Goal: Book appointment/travel/reservation

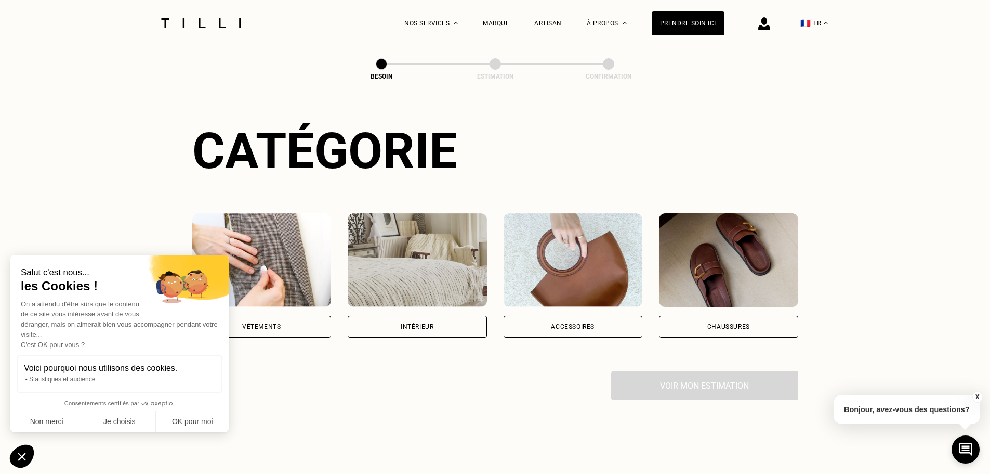
scroll to position [104, 0]
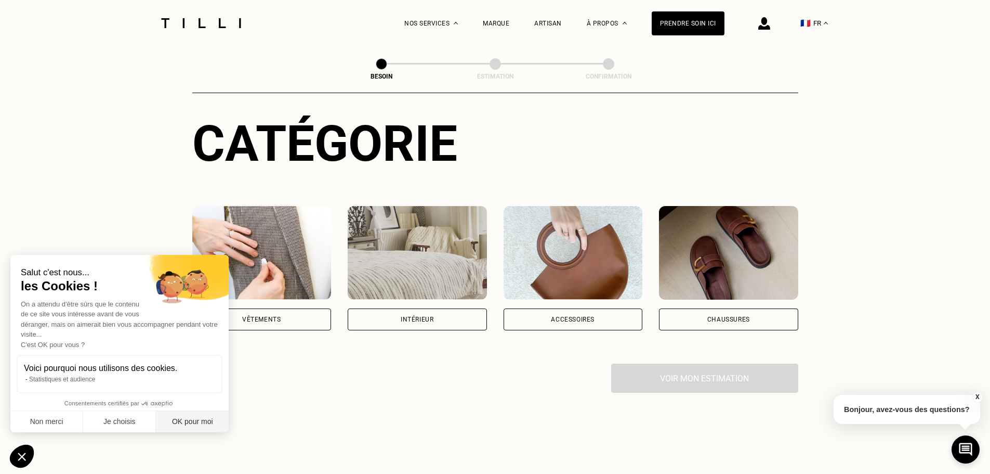
click at [180, 421] on button "OK pour moi" at bounding box center [192, 422] width 73 height 22
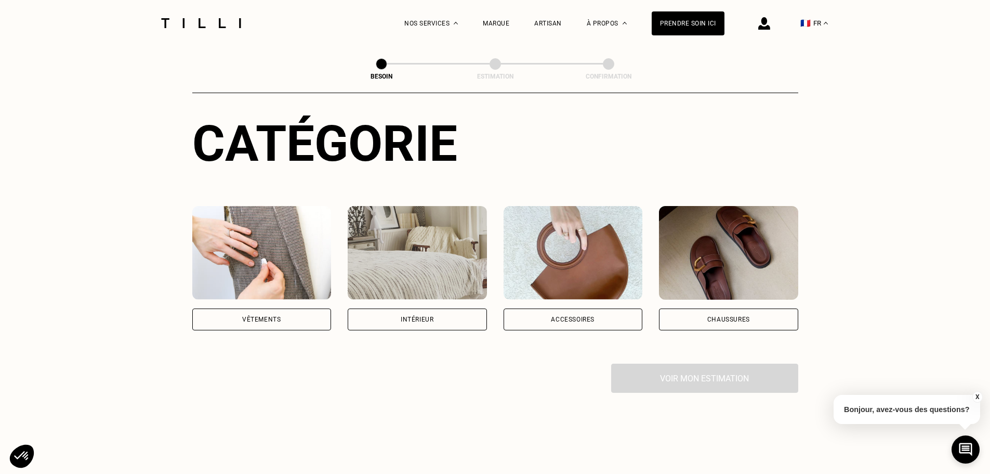
click at [723, 316] on div "Chaussures" at bounding box center [729, 319] width 43 height 6
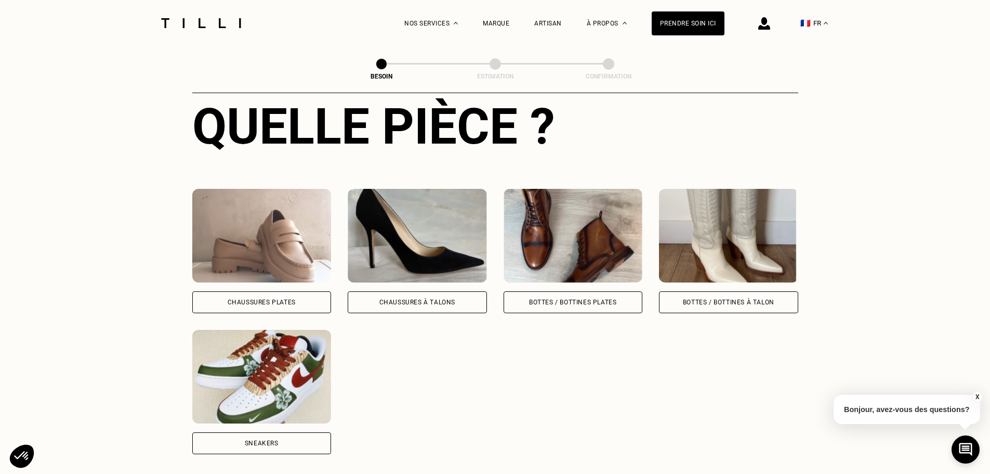
scroll to position [442, 0]
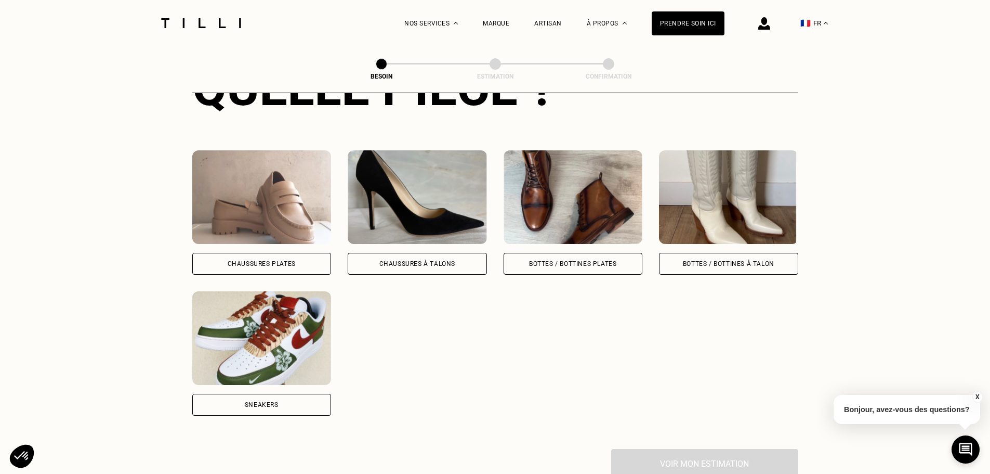
click at [309, 340] on img at bounding box center [261, 338] width 139 height 94
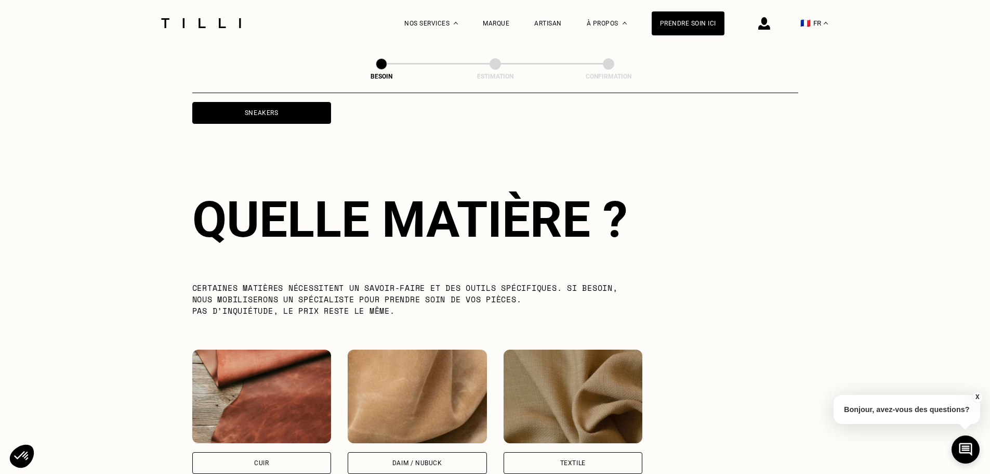
scroll to position [765, 0]
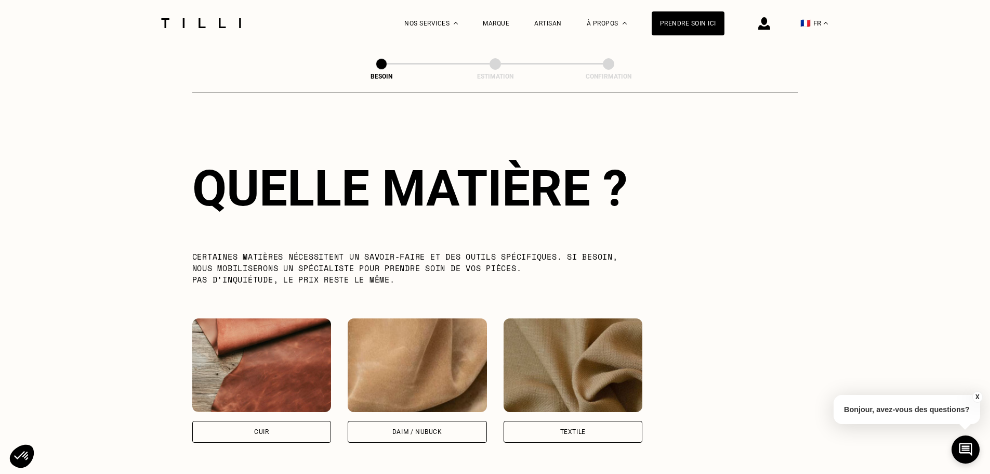
click at [596, 366] on img at bounding box center [573, 365] width 139 height 94
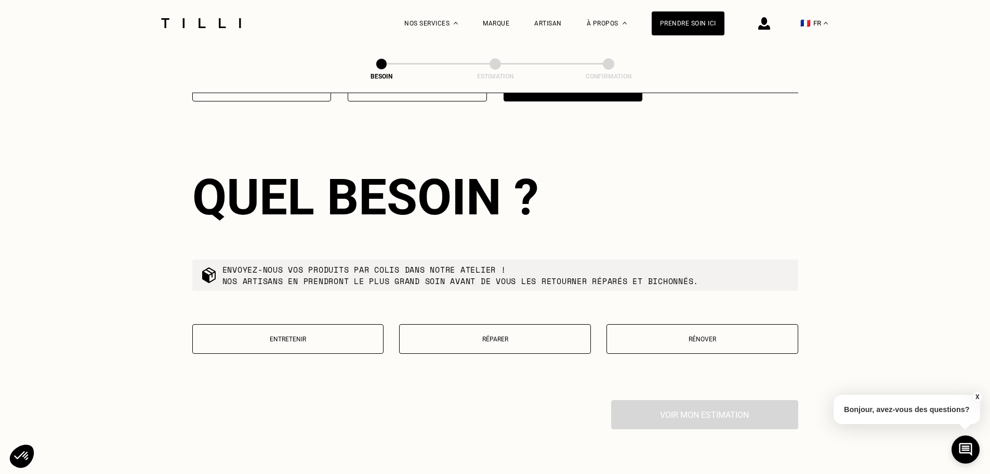
scroll to position [1116, 0]
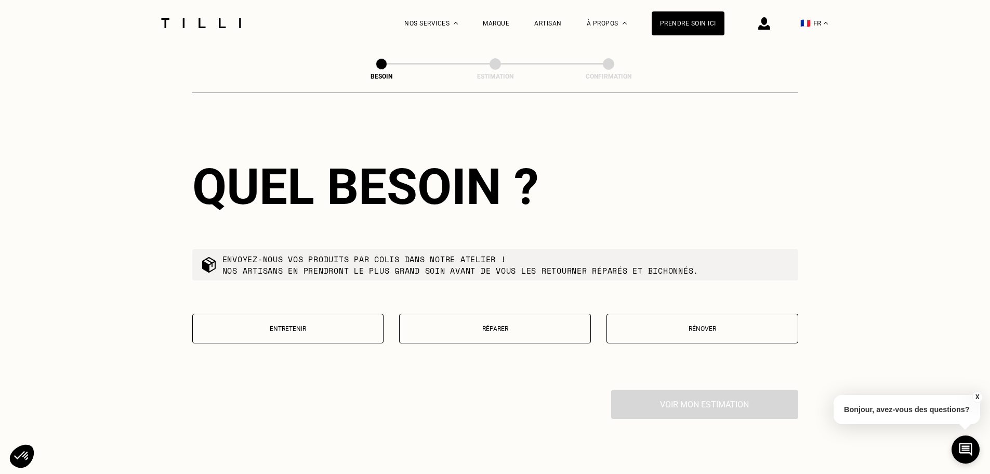
click at [515, 325] on p "Réparer" at bounding box center [495, 328] width 180 height 7
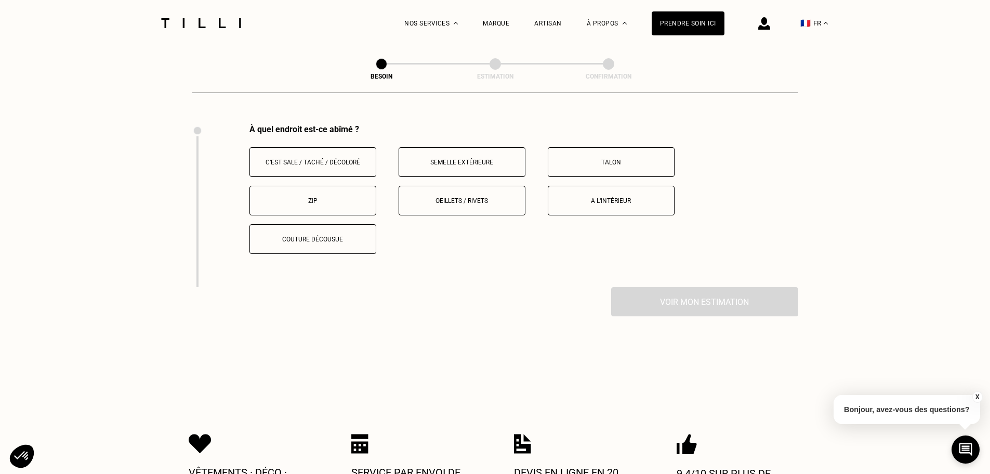
scroll to position [1383, 0]
click at [336, 234] on p "Couture décousue" at bounding box center [312, 237] width 115 height 7
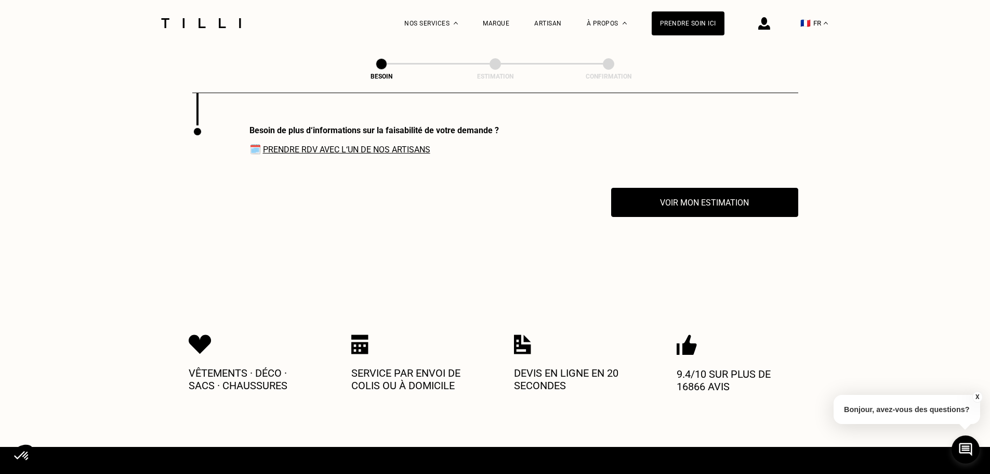
scroll to position [1545, 0]
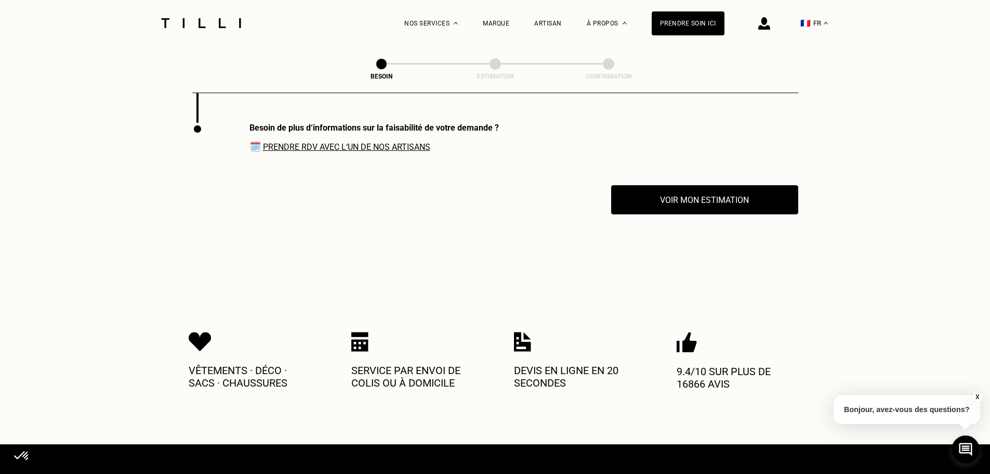
click at [389, 143] on link "Prendre RDV avec l‘un de nos artisans" at bounding box center [346, 147] width 167 height 10
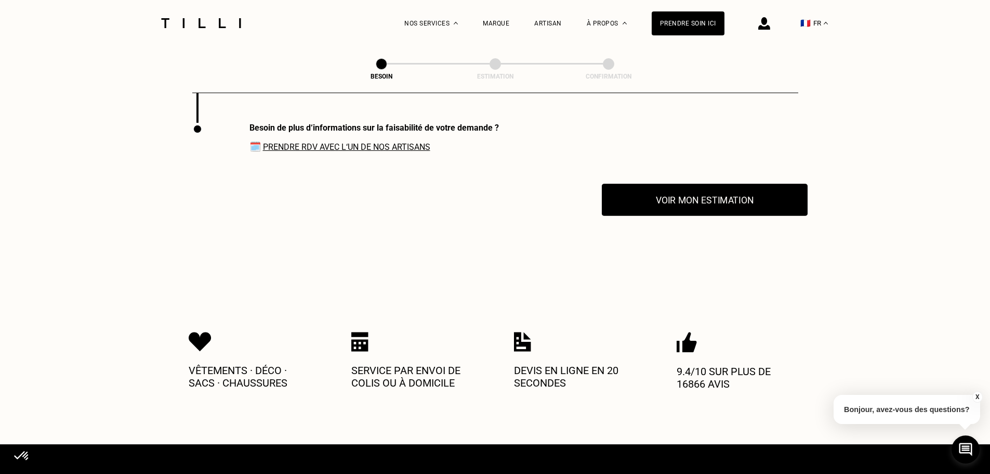
click at [715, 207] on button "Voir mon estimation" at bounding box center [705, 200] width 206 height 32
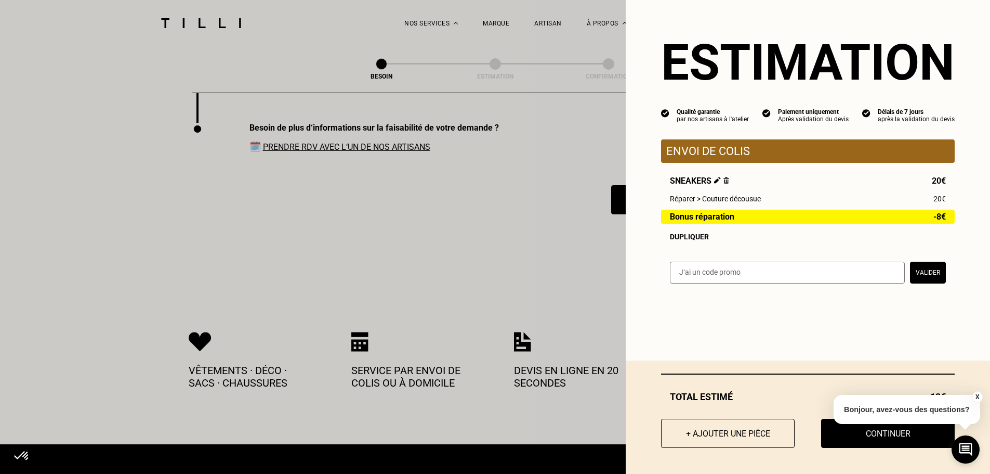
click at [976, 393] on button "X" at bounding box center [977, 396] width 10 height 11
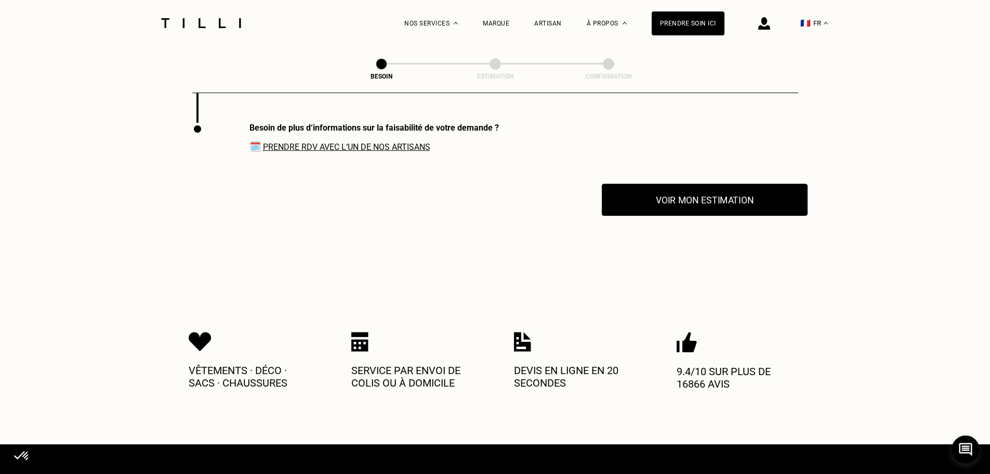
click at [654, 200] on button "Voir mon estimation" at bounding box center [705, 200] width 206 height 32
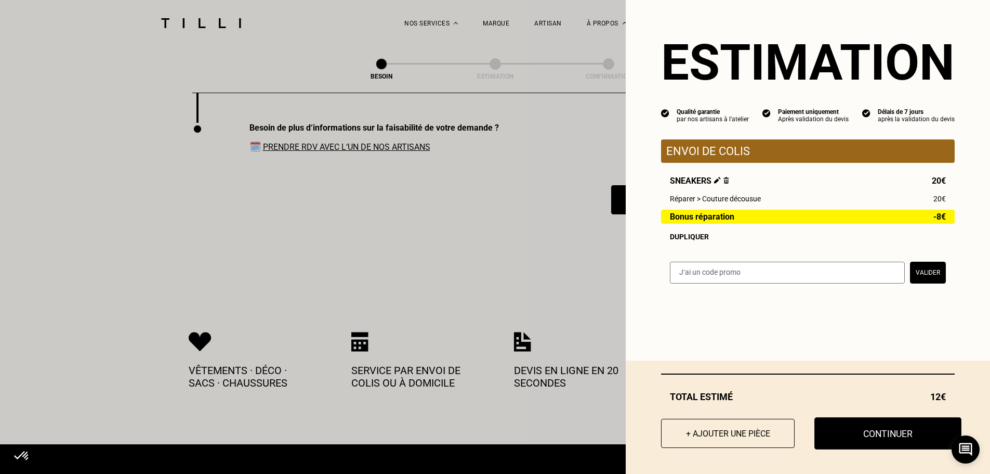
click at [838, 437] on button "Continuer" at bounding box center [888, 433] width 147 height 32
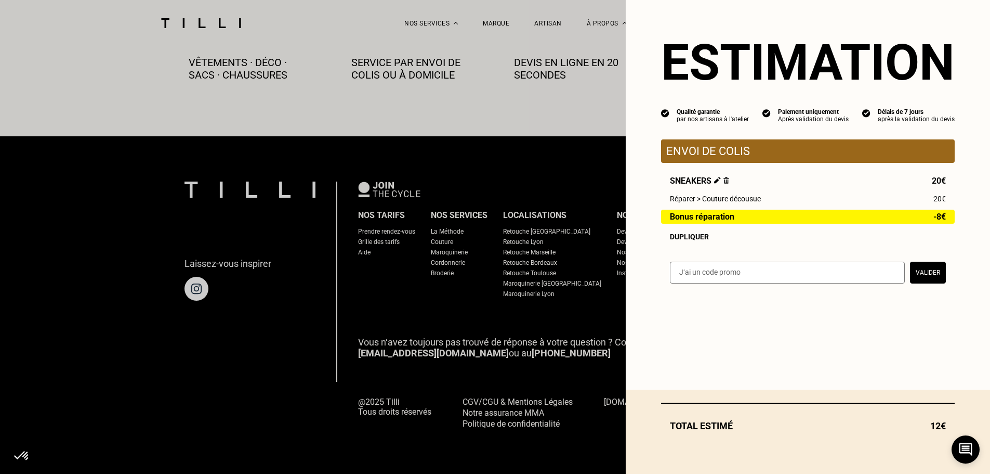
scroll to position [580, 0]
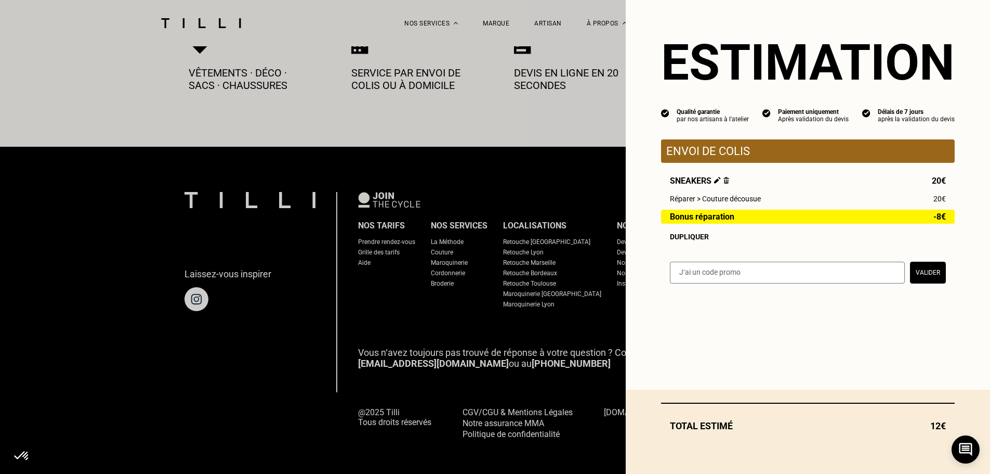
select select "FR"
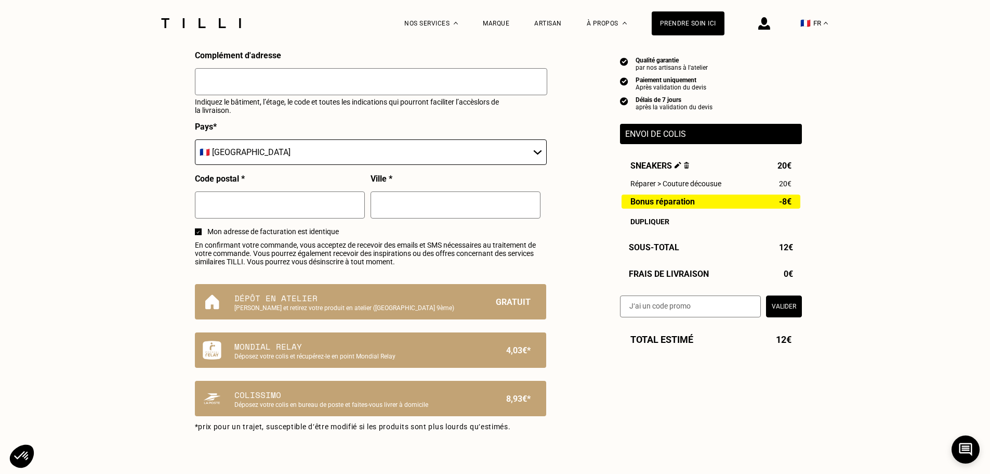
scroll to position [520, 0]
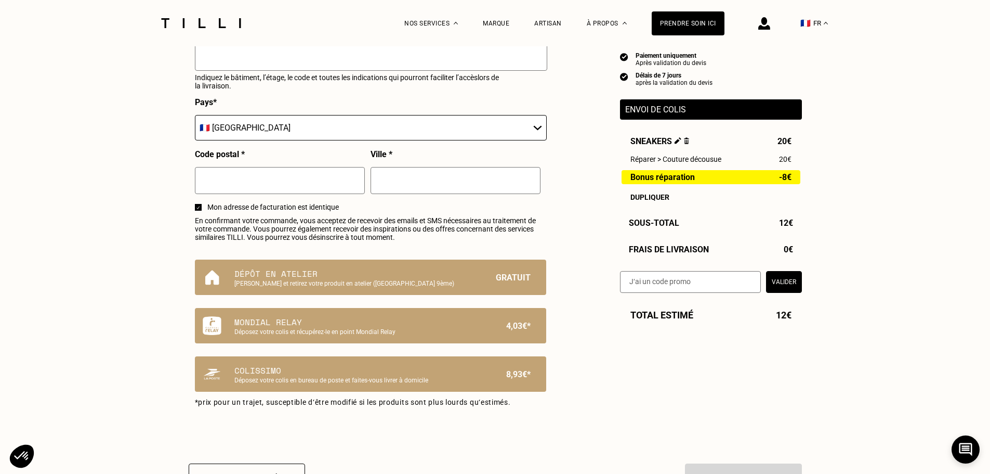
scroll to position [580, 0]
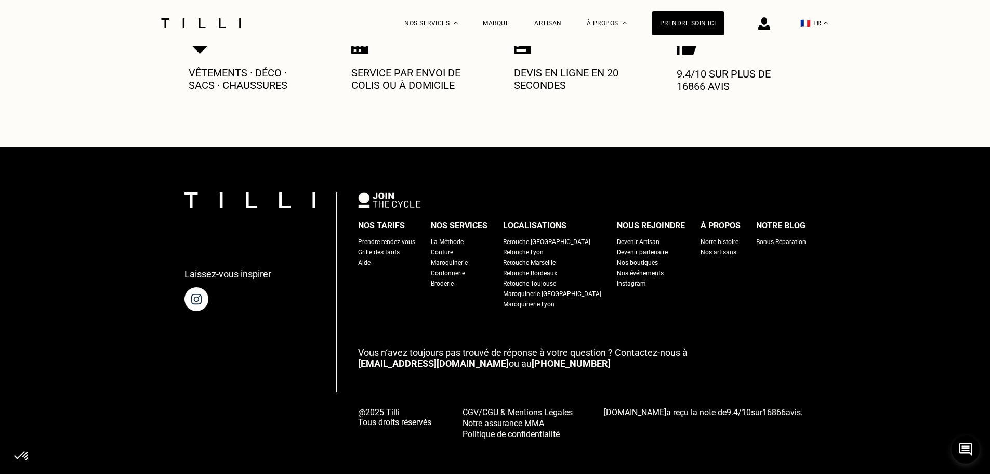
scroll to position [728, 0]
